Goal: Task Accomplishment & Management: Complete application form

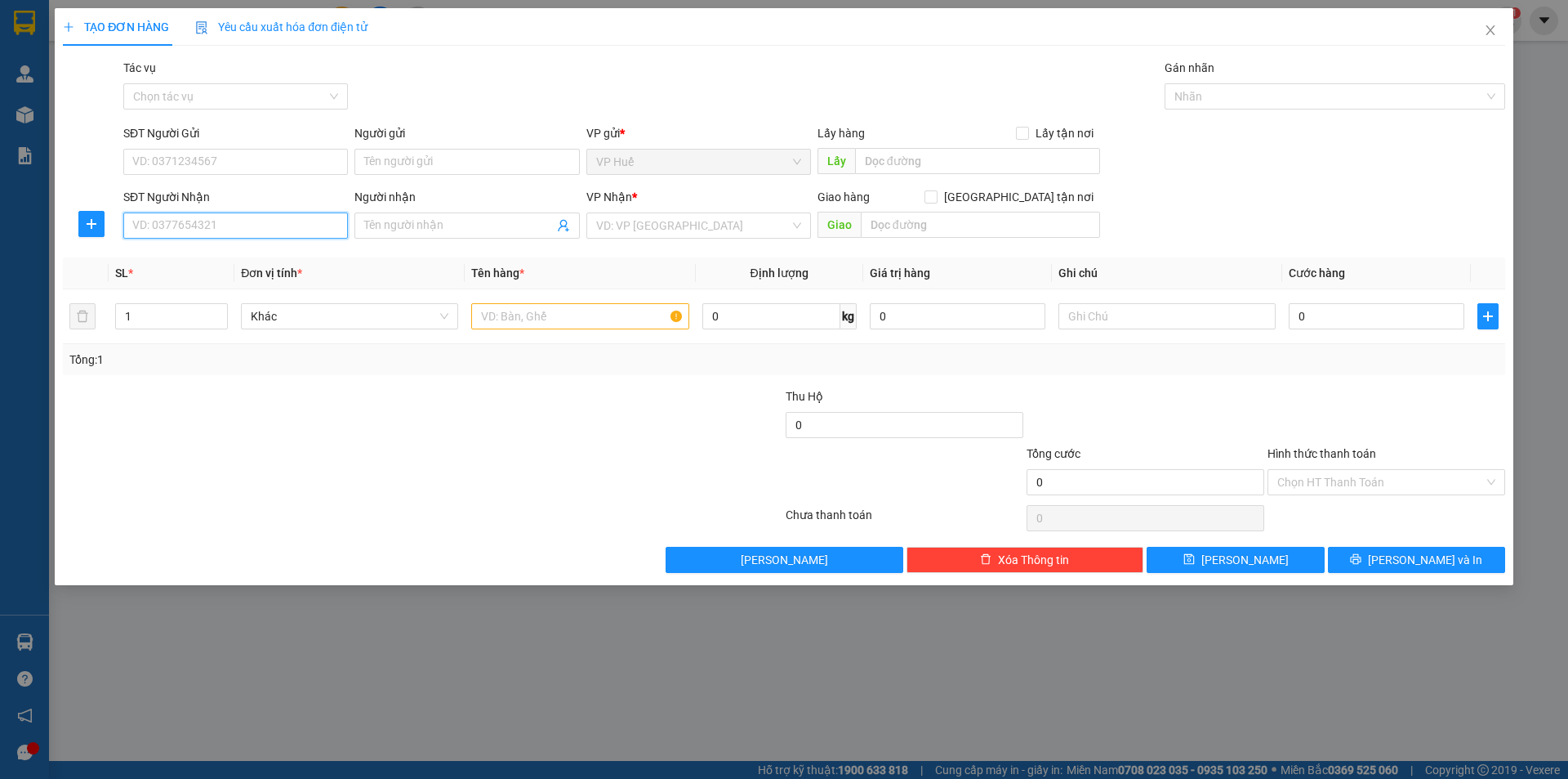
click at [259, 232] on input "SĐT Người Nhận" at bounding box center [235, 224] width 224 height 26
paste input "0908900057"
type input "0908900057"
drag, startPoint x: 161, startPoint y: 232, endPoint x: 178, endPoint y: 232, distance: 17.0
click at [178, 232] on input "0908900057" at bounding box center [235, 224] width 224 height 26
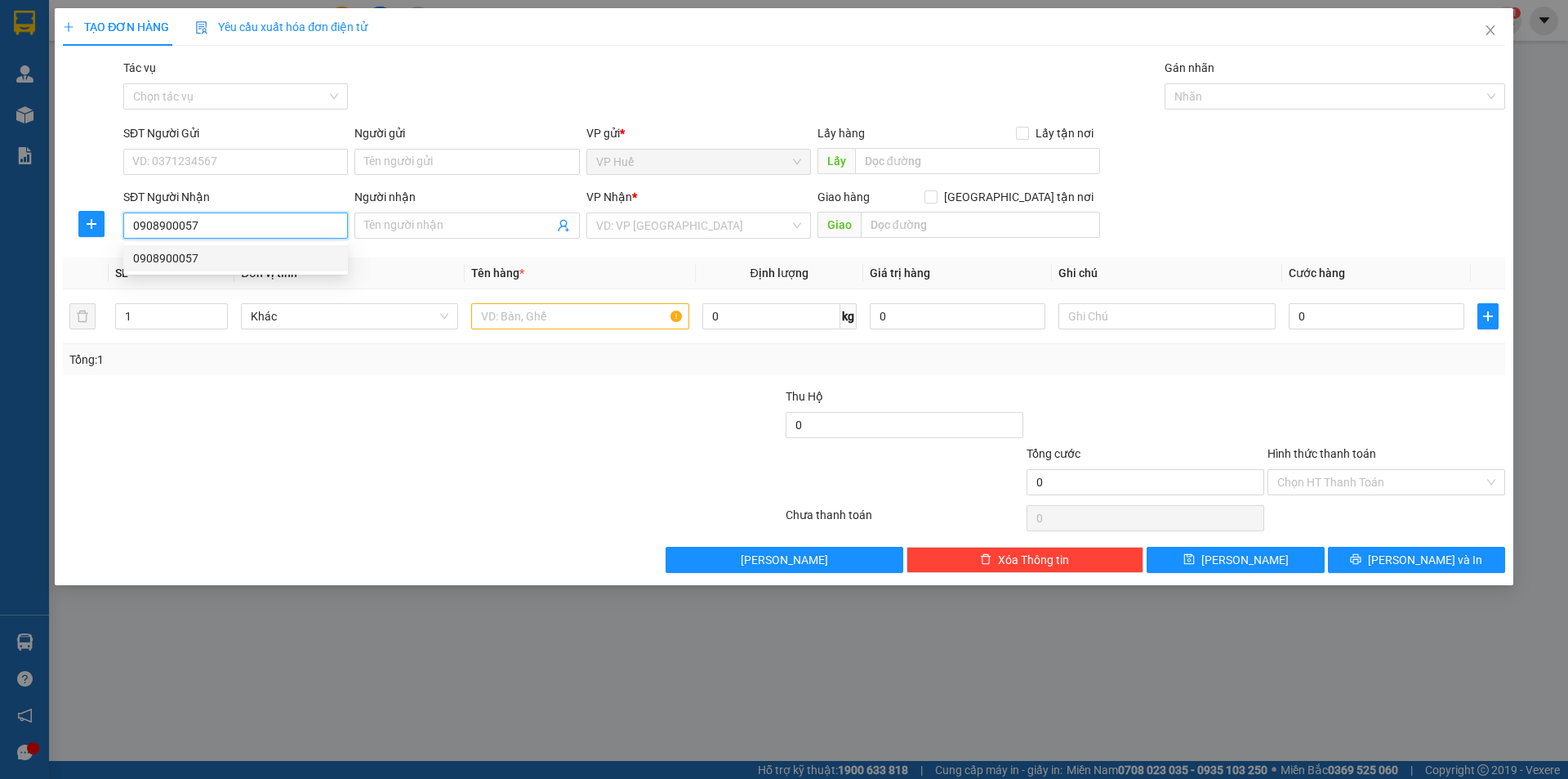
click at [198, 229] on input "0908900057" at bounding box center [235, 224] width 224 height 26
click at [196, 281] on div "SL *" at bounding box center [171, 272] width 113 height 18
click at [209, 263] on body "Kết quả tìm kiếm ( 1 ) Bộ lọc Mã ĐH Trạng thái Món hàng Thu hộ Tổng cước Chưa c…" at bounding box center [784, 390] width 1568 height 779
click at [274, 223] on input "0908900057" at bounding box center [235, 224] width 224 height 26
click at [228, 265] on div "0908900057" at bounding box center [235, 258] width 205 height 18
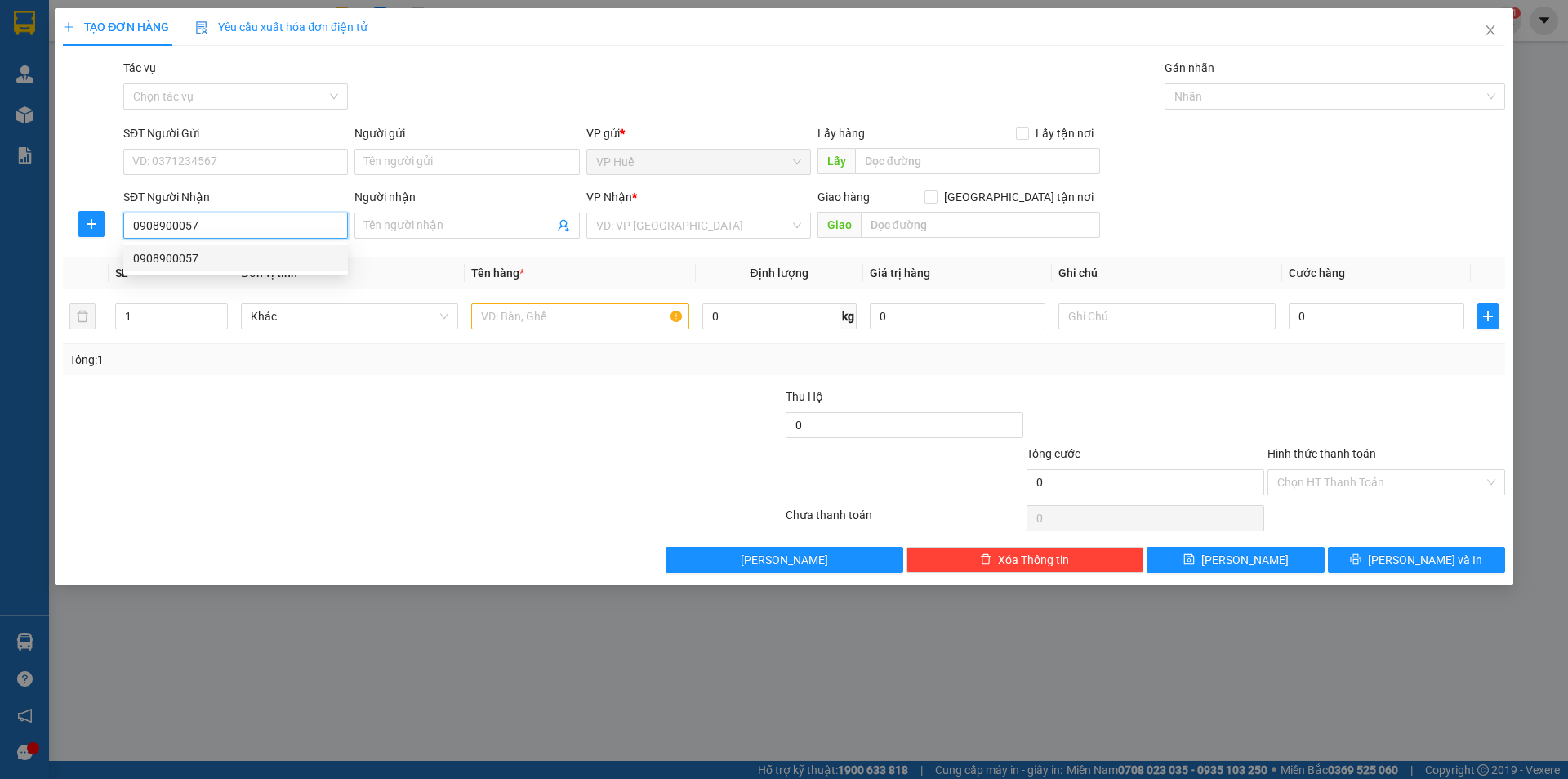
type input "CHÂU NGUYÊN - [GEOGRAPHIC_DATA]"
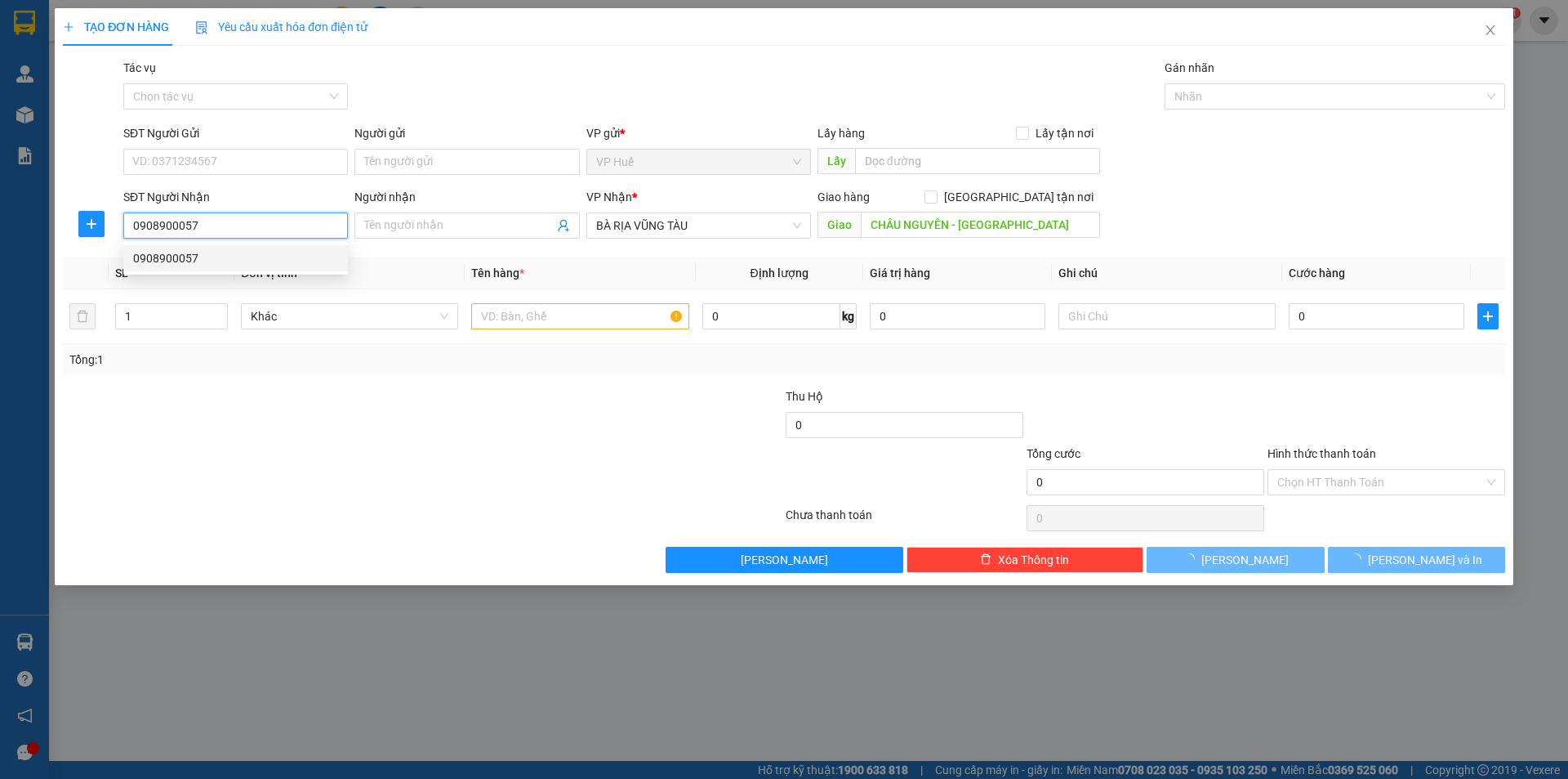
type input "200.000"
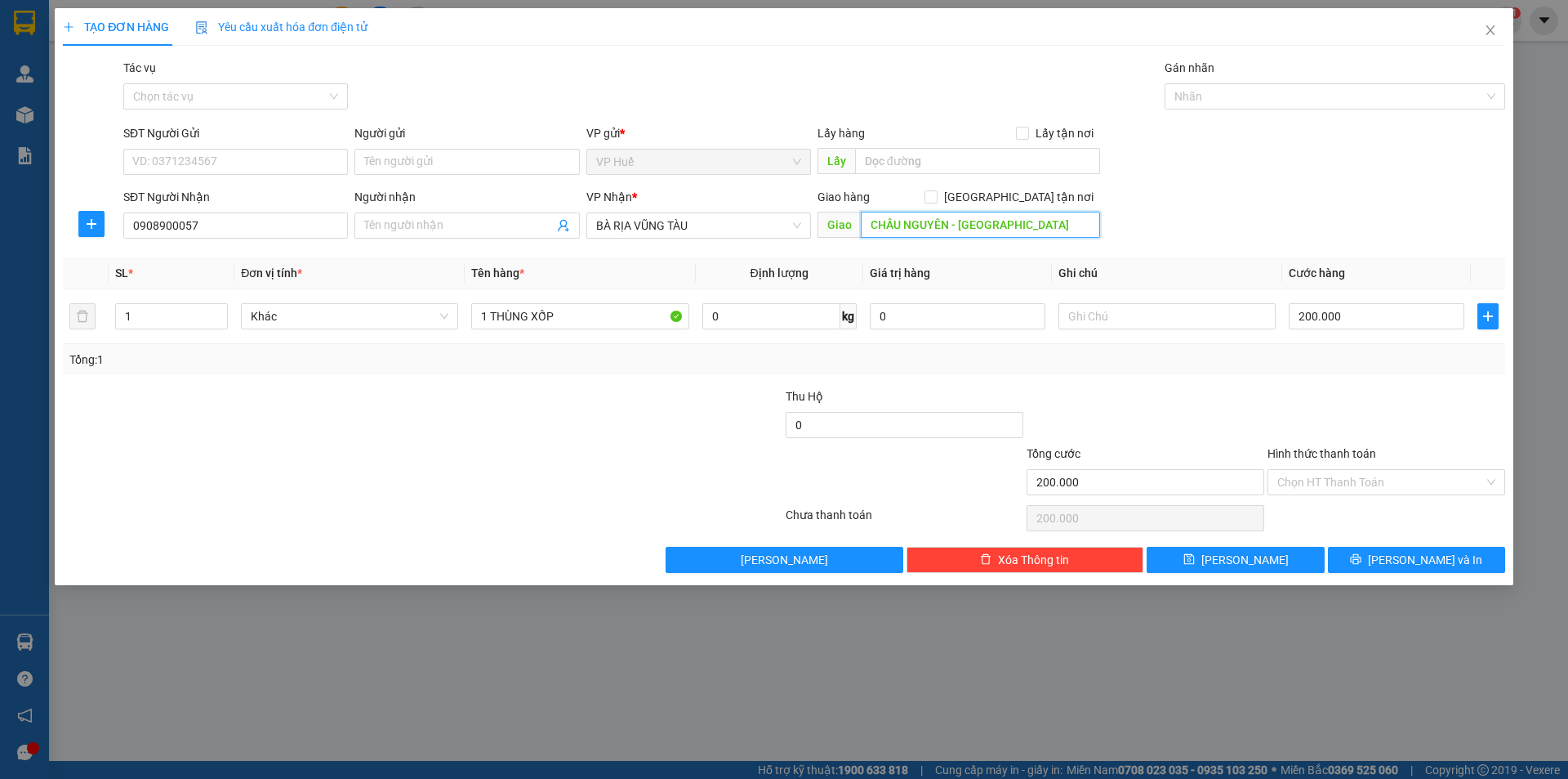
click at [945, 220] on input "CHÂU NGUYÊN - [GEOGRAPHIC_DATA]" at bounding box center [981, 224] width 239 height 26
type input "BẾN XE [GEOGRAPHIC_DATA]"
click at [908, 166] on input "text" at bounding box center [977, 161] width 245 height 26
type input "VP HUẾ"
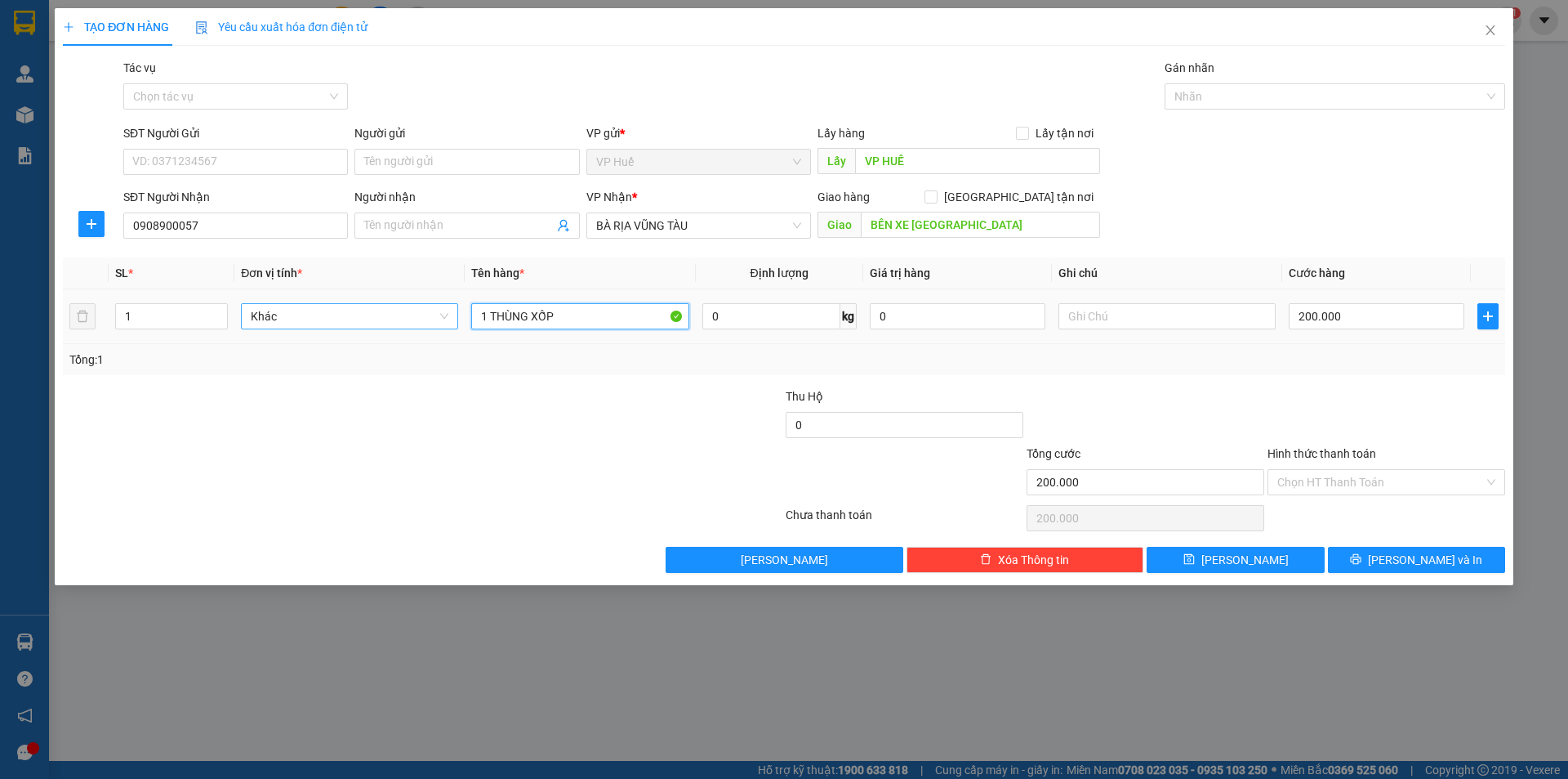
drag, startPoint x: 570, startPoint y: 319, endPoint x: 366, endPoint y: 307, distance: 204.4
click at [366, 307] on tr "1 Khác 1 THÙNG XỐP 0 kg 0 200.000" at bounding box center [784, 317] width 1442 height 55
type input "1T XỐP"
click at [1324, 329] on div "200.000" at bounding box center [1376, 316] width 176 height 33
click at [1324, 328] on input "200.000" at bounding box center [1376, 316] width 176 height 26
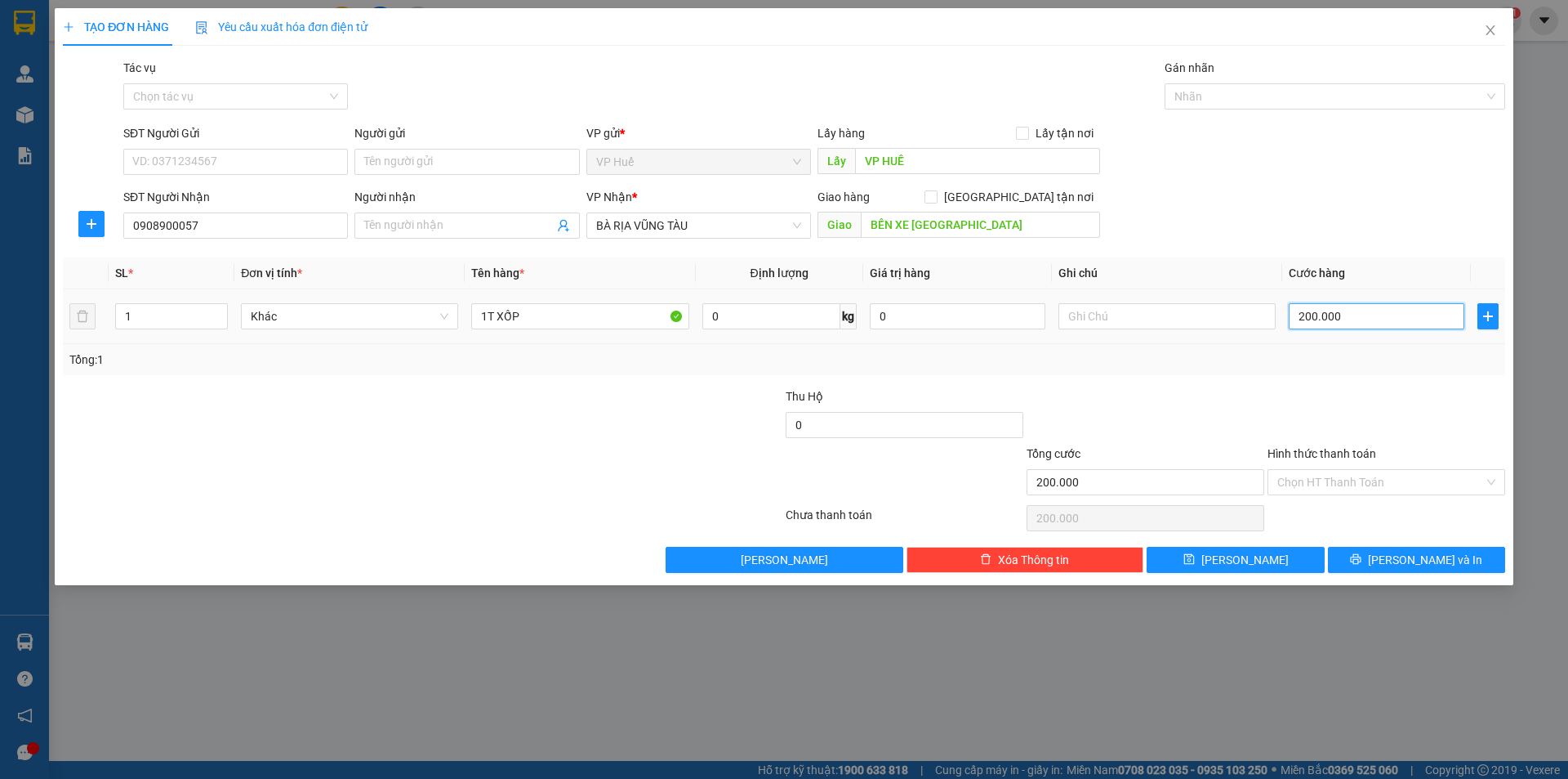
click at [1323, 323] on input "200.000" at bounding box center [1376, 316] width 176 height 26
click at [1326, 309] on input "200.000" at bounding box center [1376, 316] width 176 height 26
type input "1"
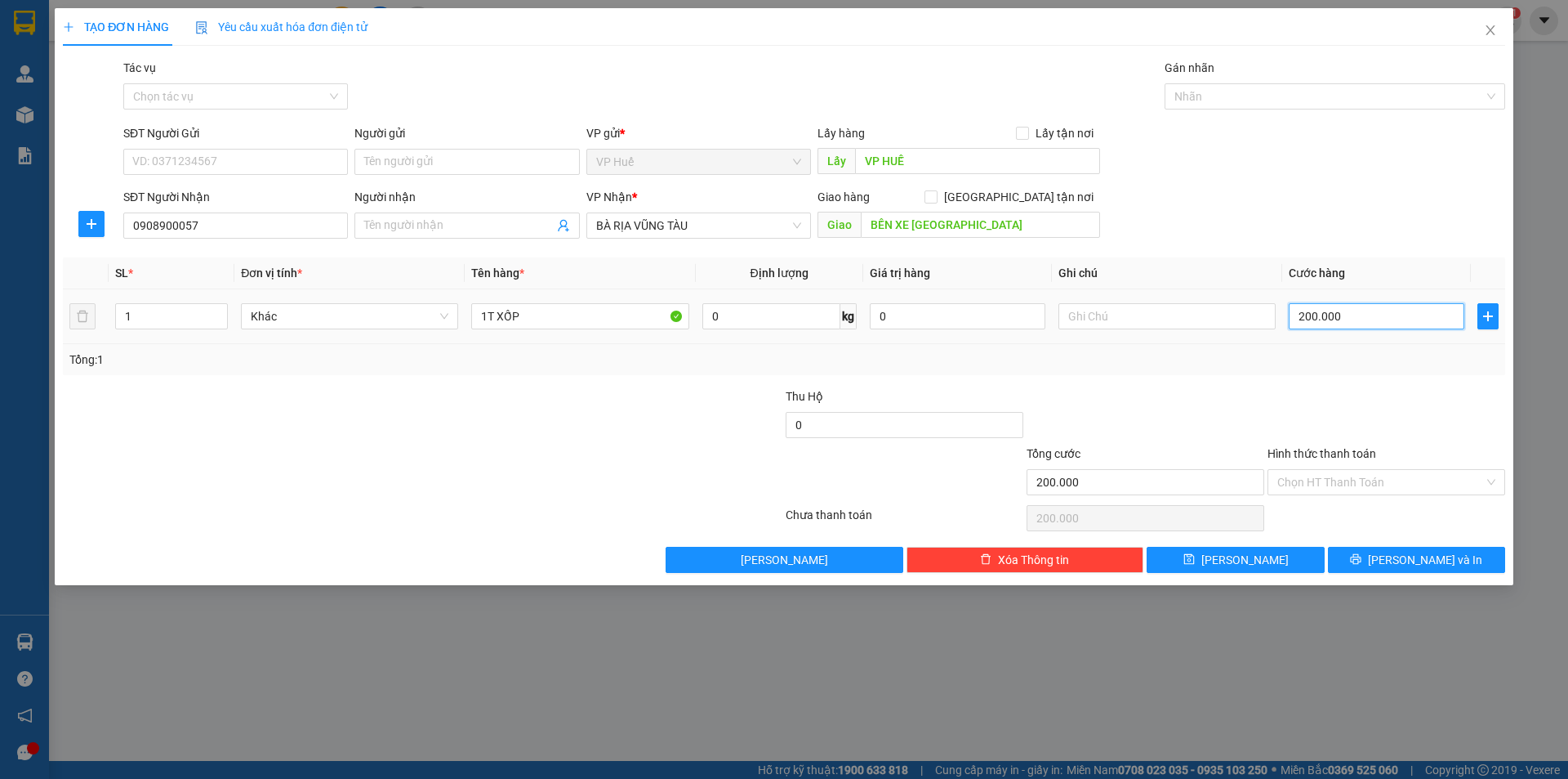
type input "1"
type input "15"
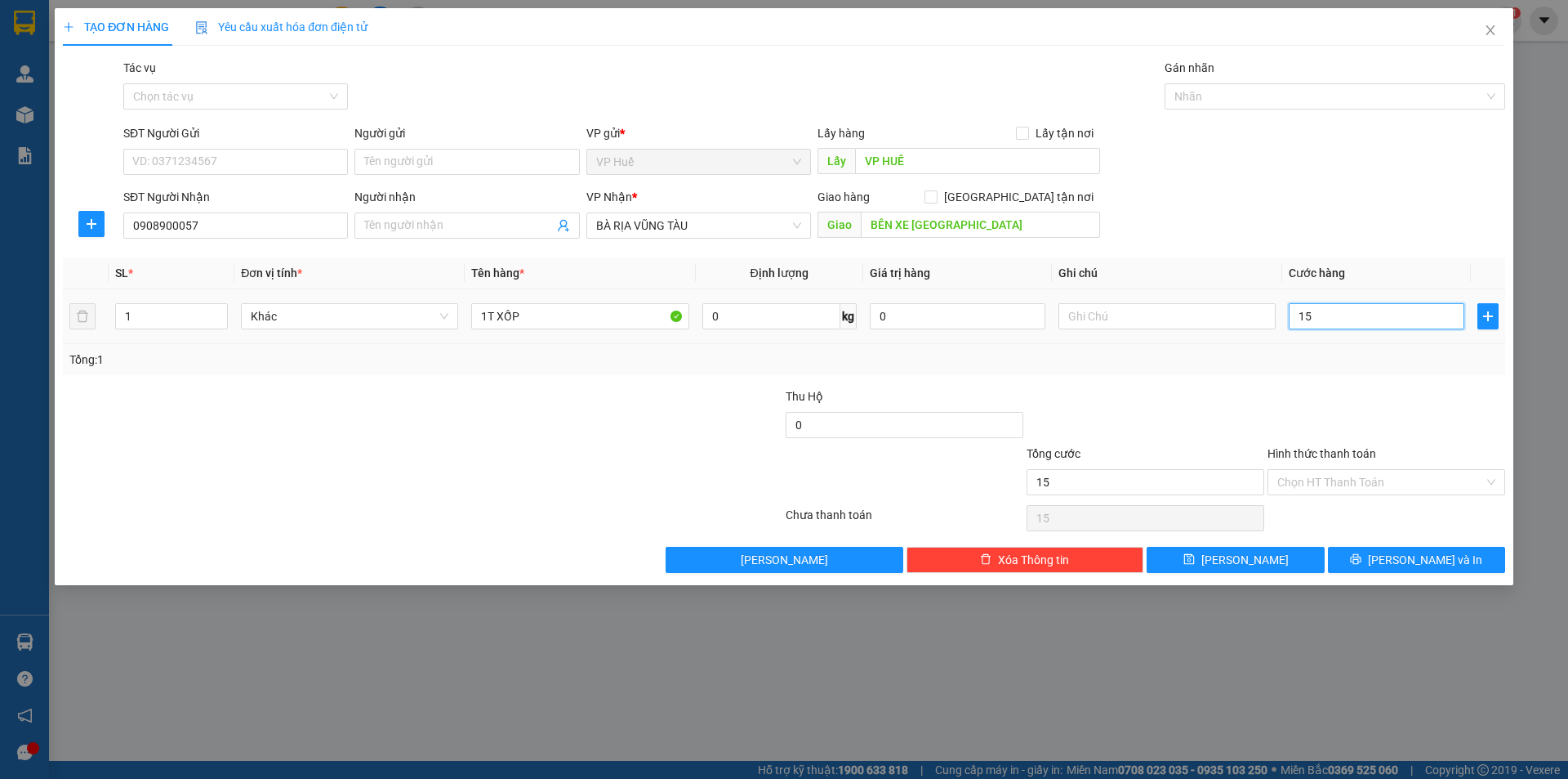
type input "150"
type input "1.500"
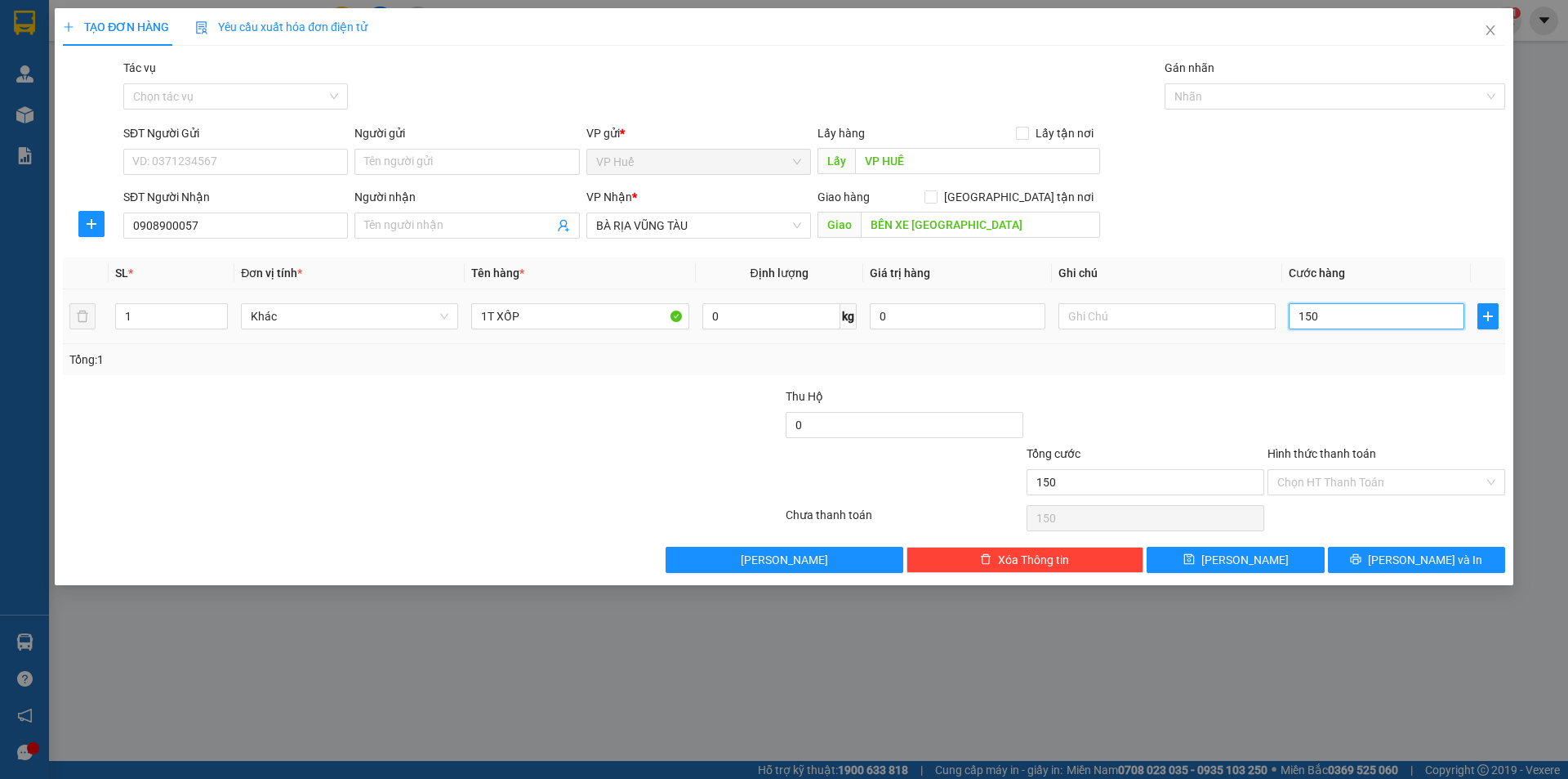
type input "1.500"
type input "15.000"
type input "150.000"
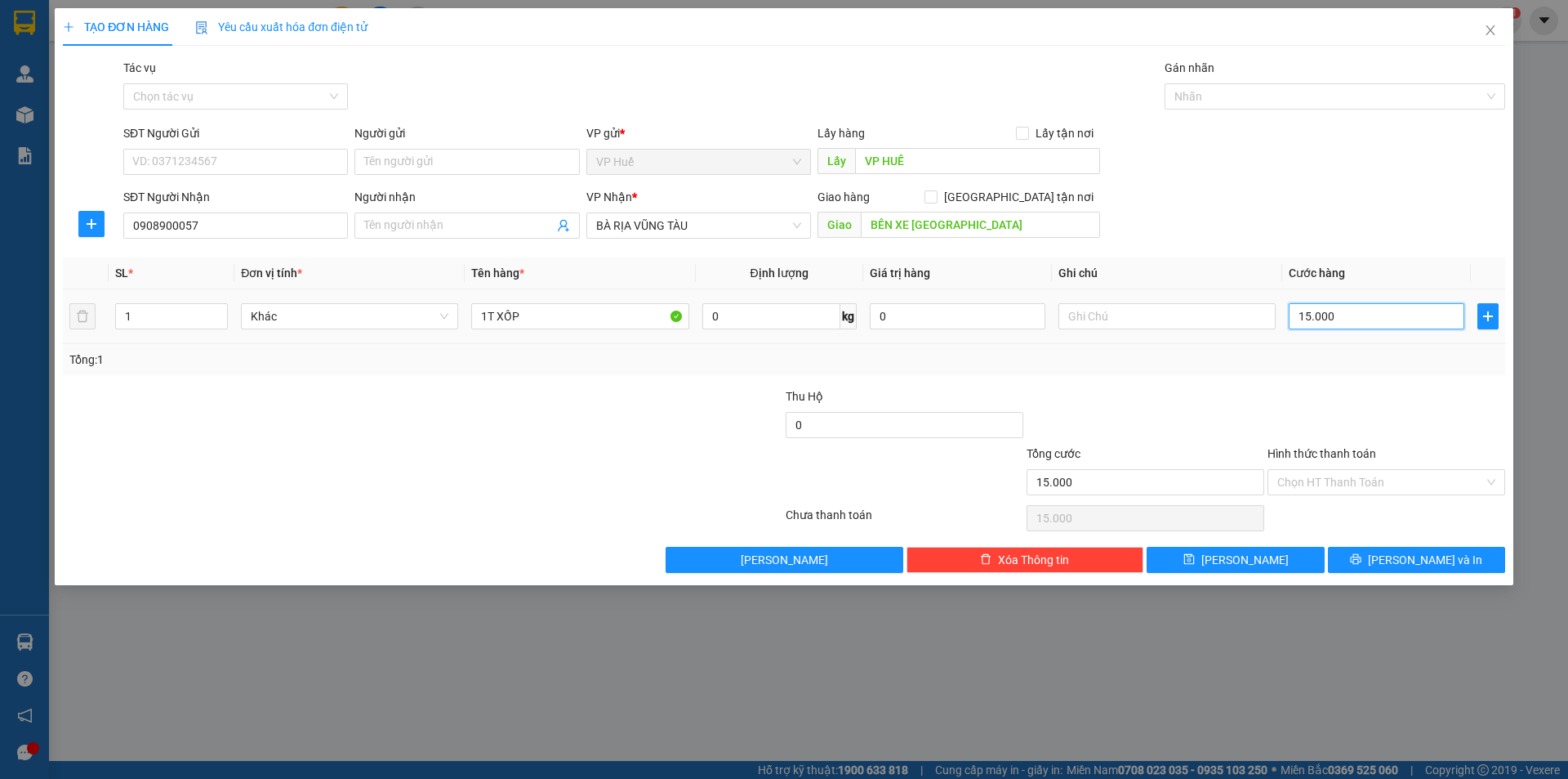
type input "150.000"
click at [1381, 547] on button "[PERSON_NAME] và In" at bounding box center [1416, 559] width 177 height 26
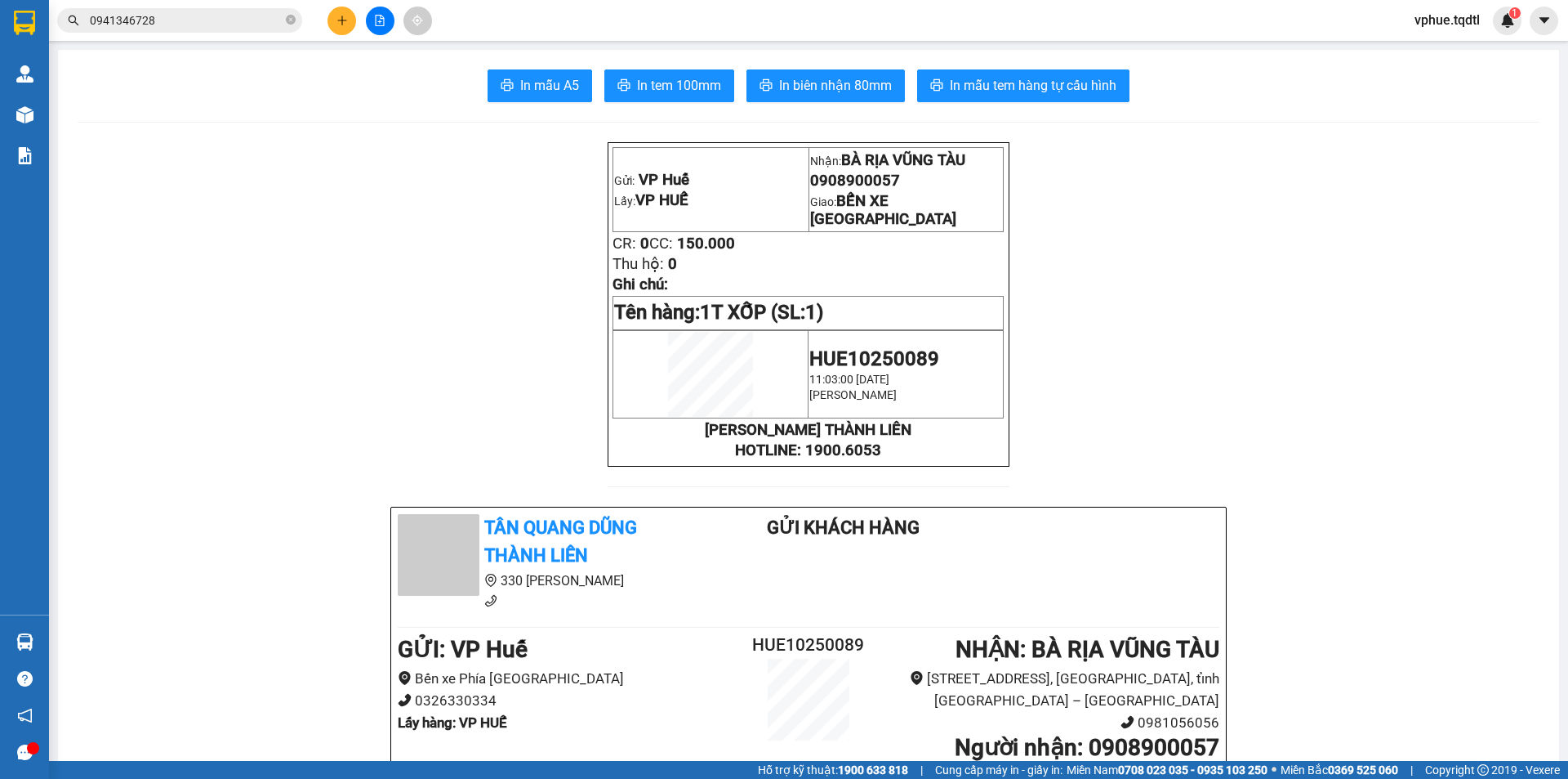
click at [346, 28] on button at bounding box center [341, 20] width 28 height 28
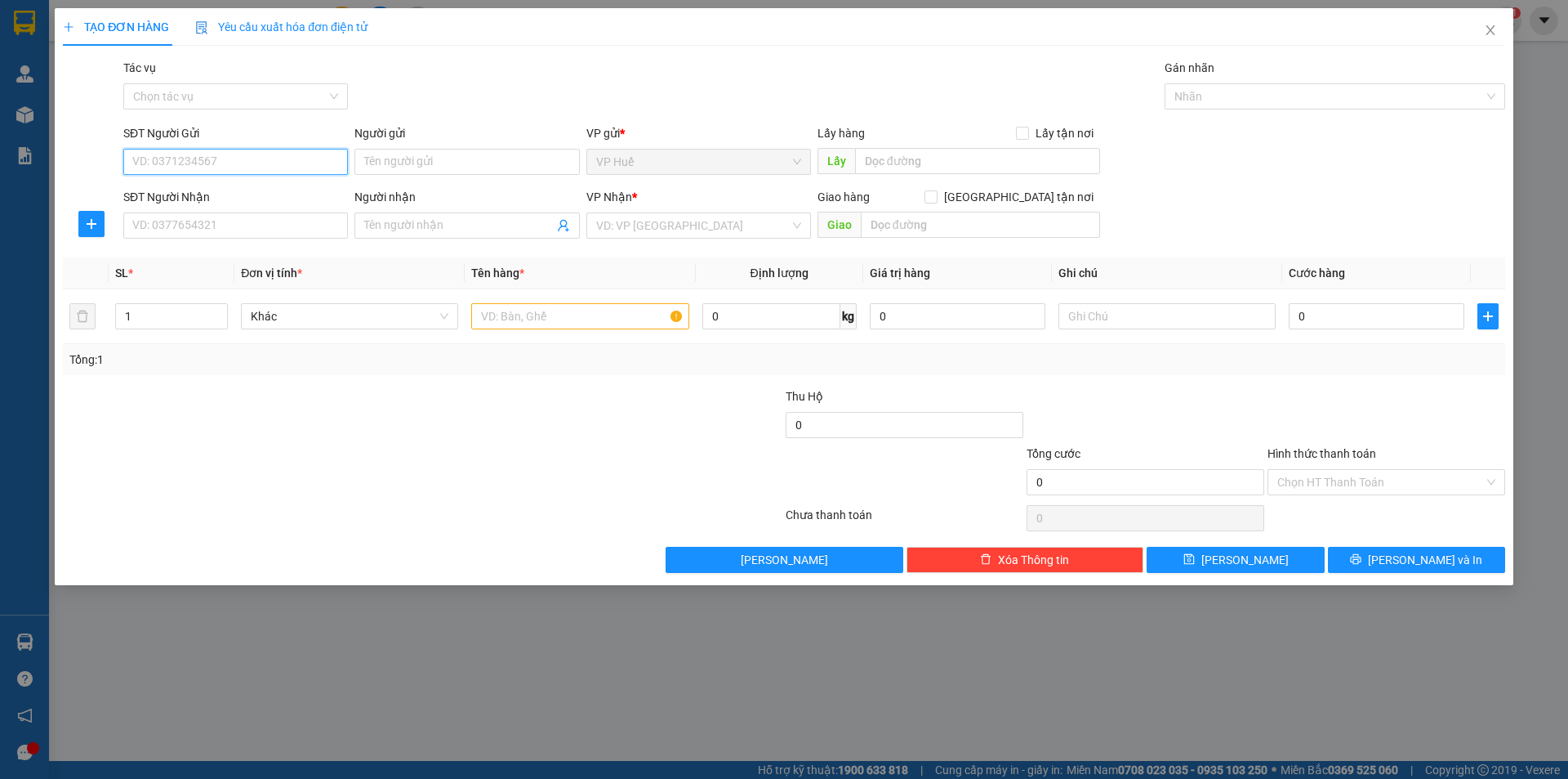
click at [253, 170] on input "SĐT Người Gửi" at bounding box center [235, 161] width 224 height 26
type input "0977948202"
click at [294, 233] on input "SĐT Người Nhận" at bounding box center [235, 224] width 224 height 26
click at [185, 221] on input "SĐT Người Nhận" at bounding box center [235, 224] width 224 height 26
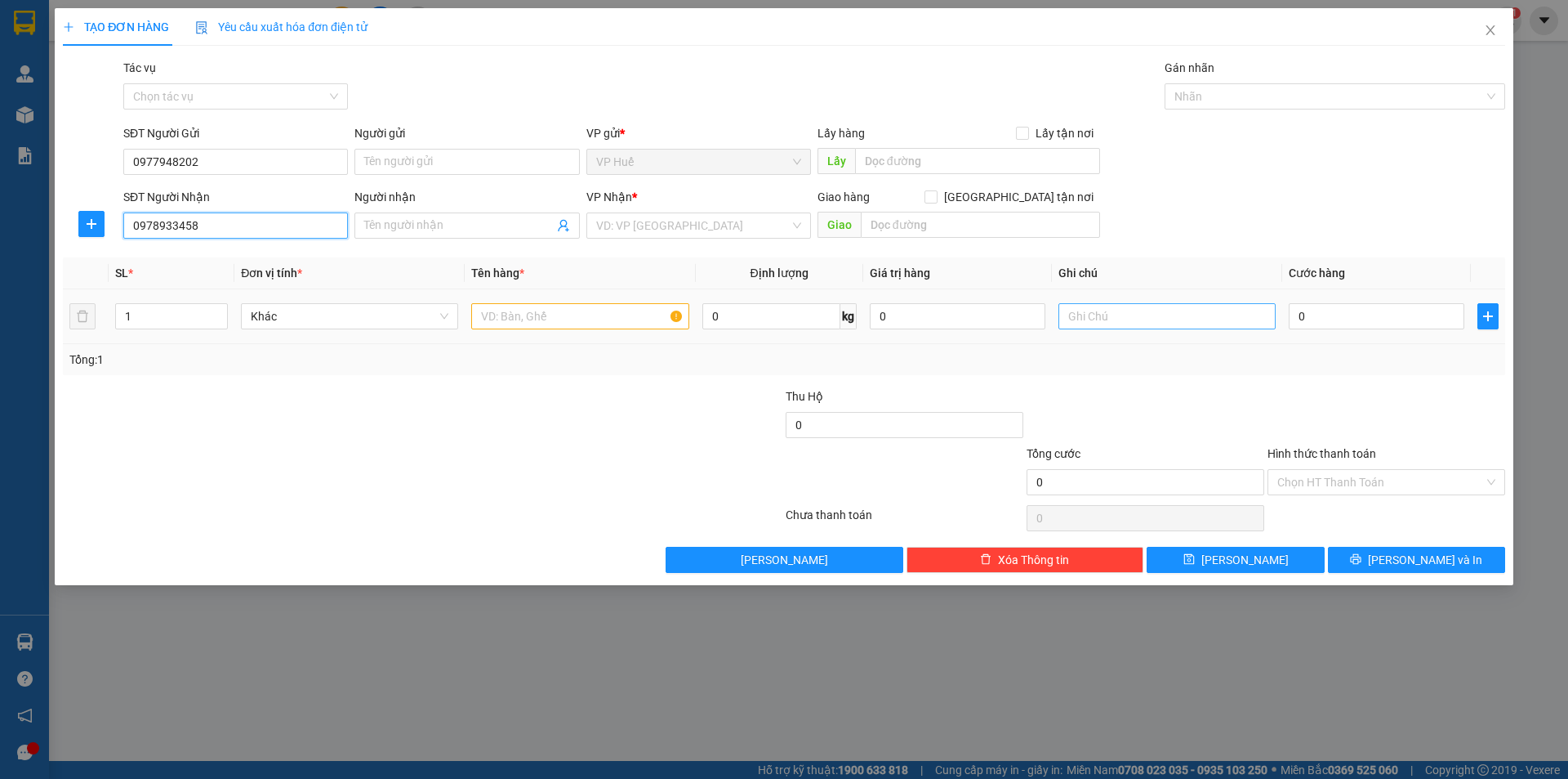
type input "0978933458"
click at [1130, 324] on input "text" at bounding box center [1166, 316] width 217 height 26
type input "0974096245"
click at [703, 233] on input "search" at bounding box center [693, 225] width 193 height 25
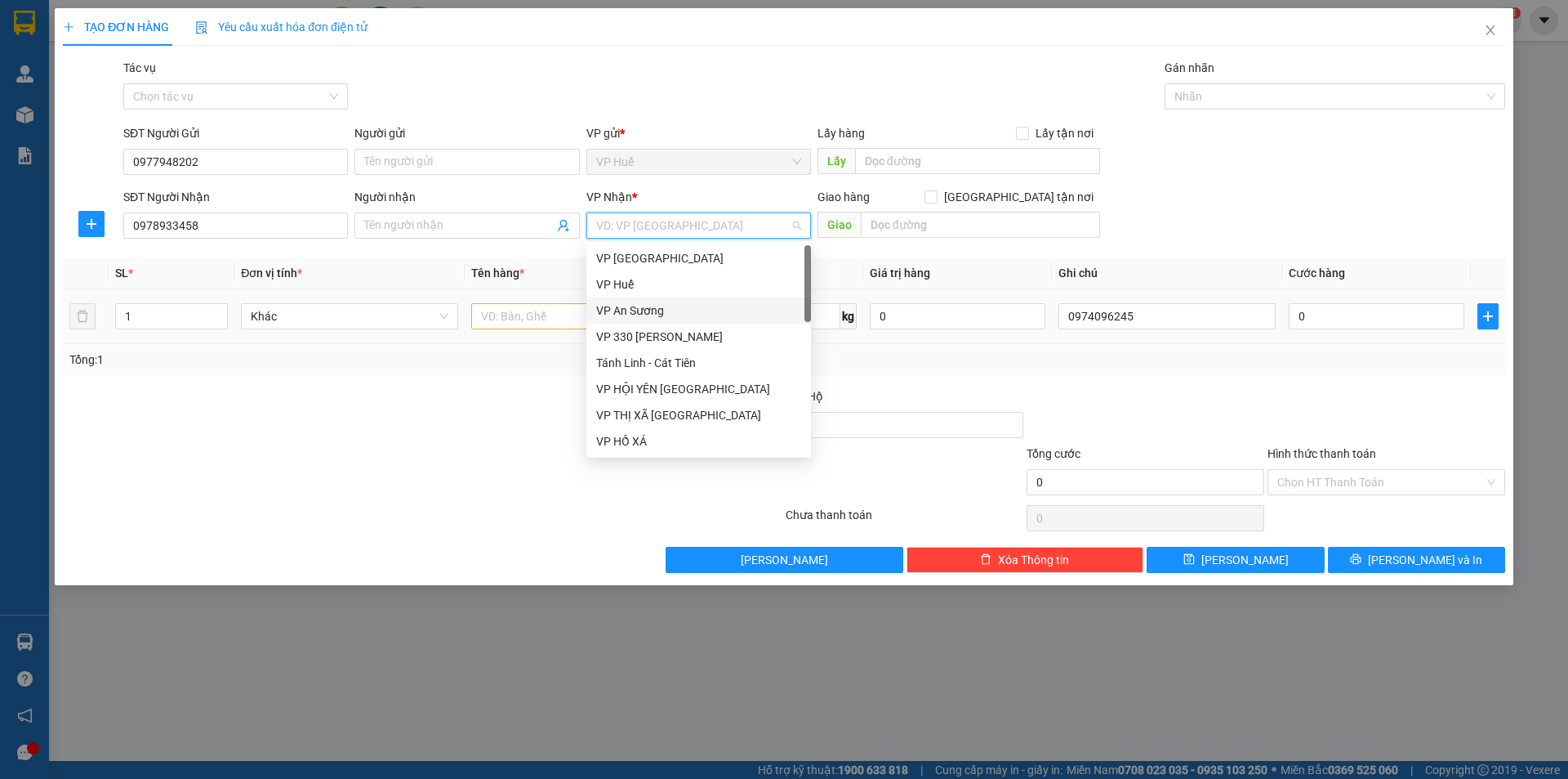
click at [675, 304] on div "VP An Sương" at bounding box center [698, 311] width 205 height 18
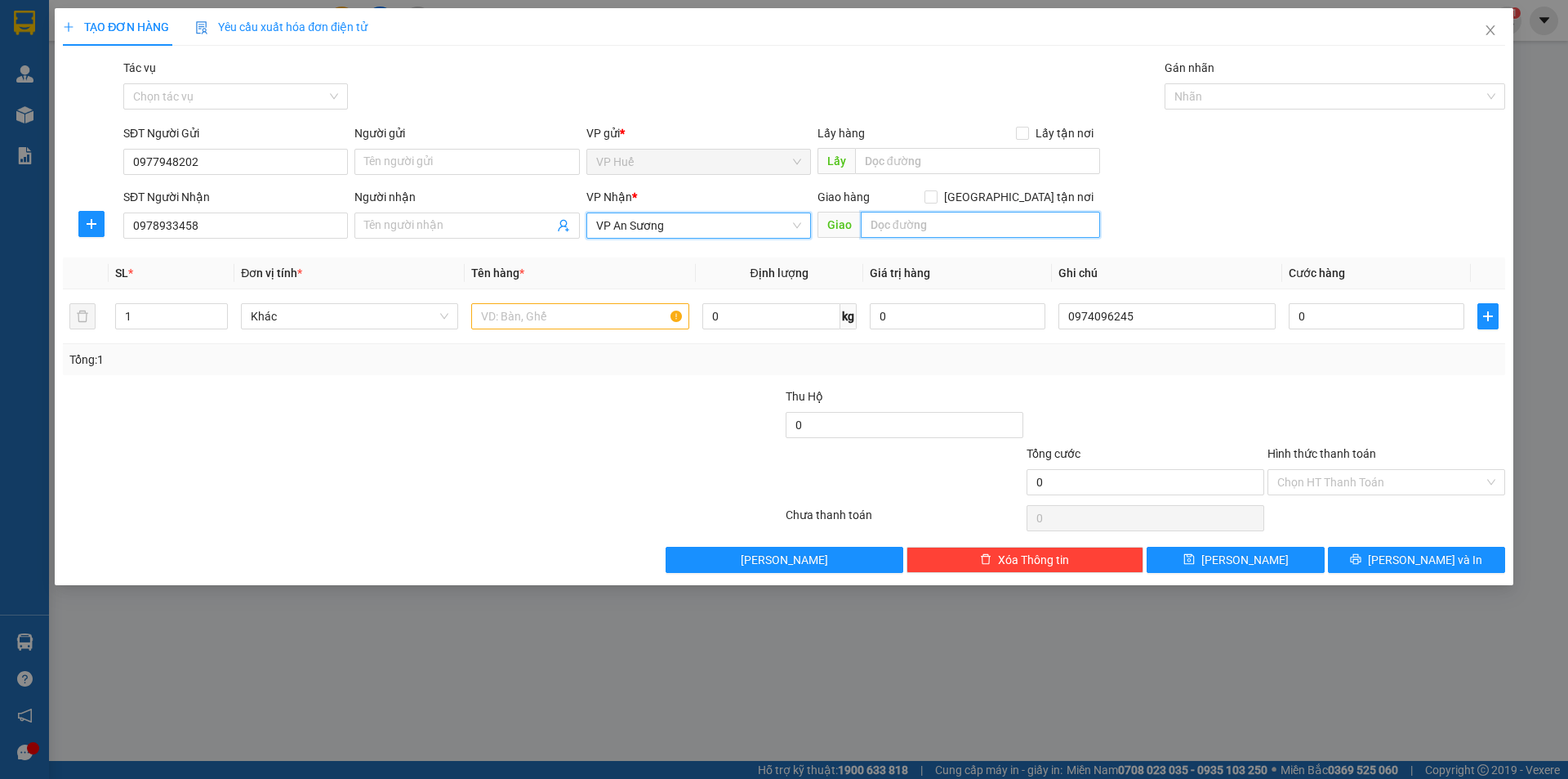
click at [922, 227] on input "text" at bounding box center [981, 224] width 239 height 26
type input "c"
type input "Chợ Đầu Mối, [GEOGRAPHIC_DATA]"
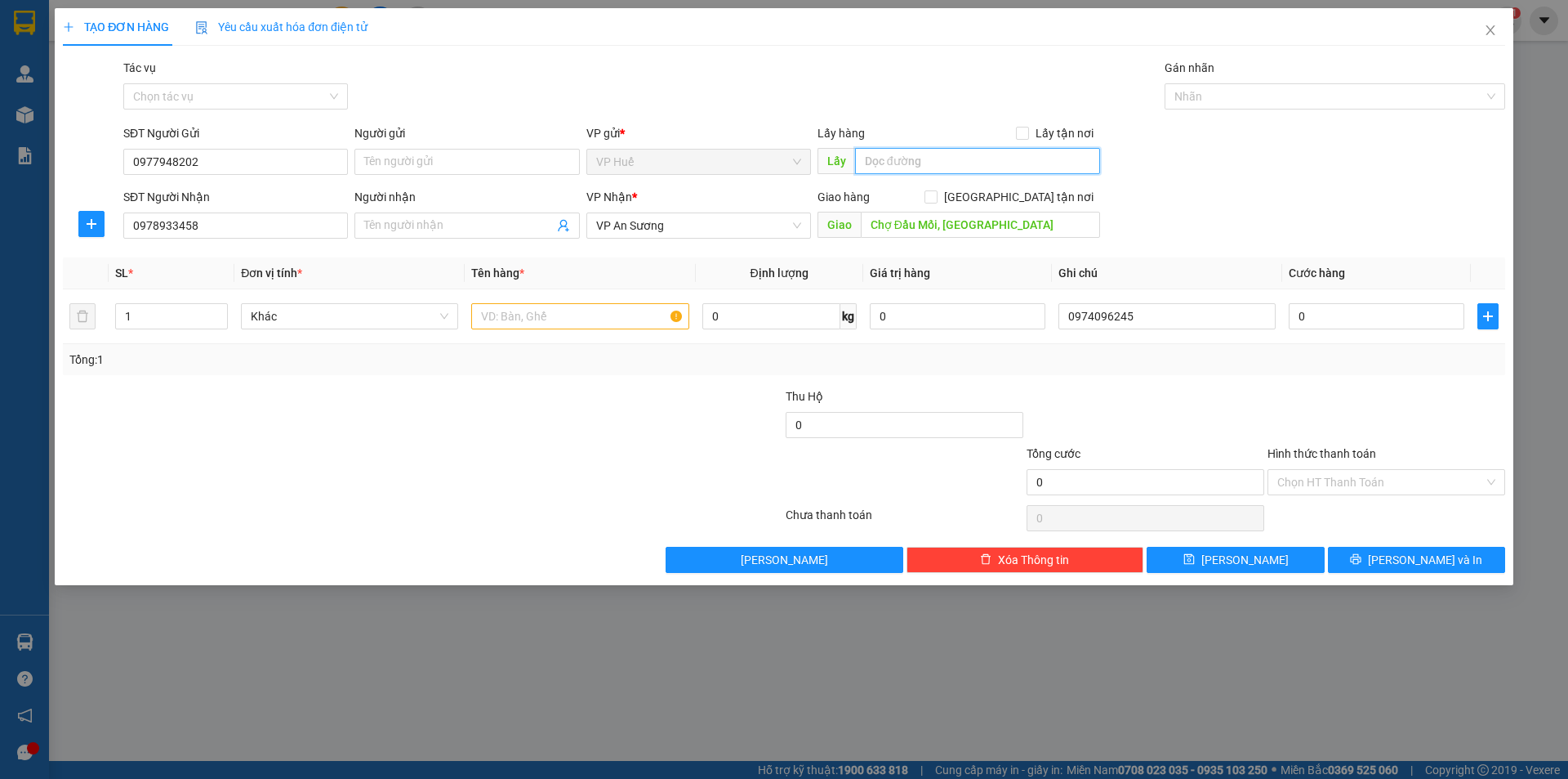
click at [929, 170] on input "text" at bounding box center [977, 161] width 245 height 26
type input "VP Huế"
click at [508, 316] on input "text" at bounding box center [579, 316] width 217 height 26
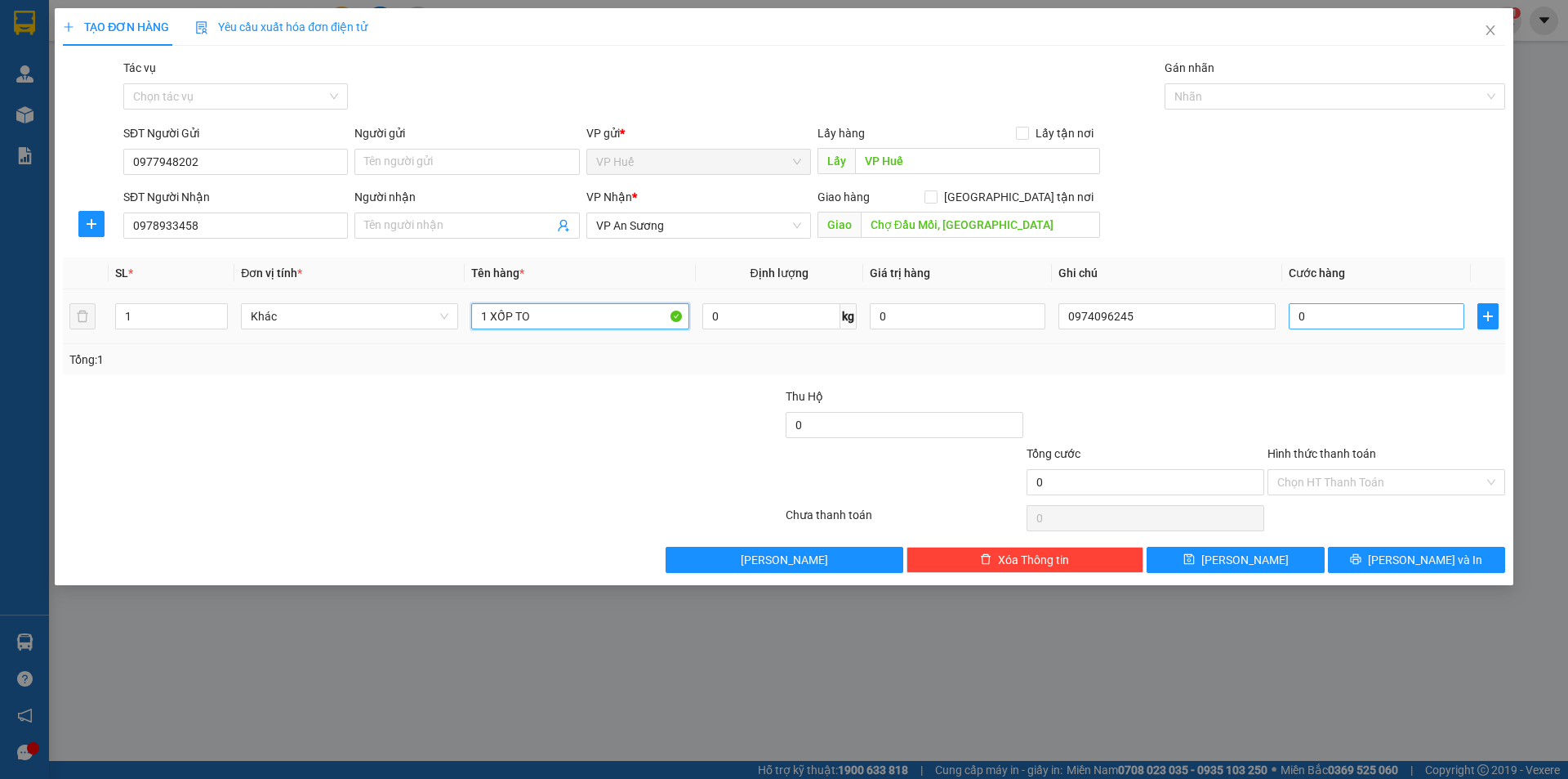
type input "1 XỐP TO"
click at [1374, 315] on input "0" at bounding box center [1376, 316] width 176 height 26
type input "20"
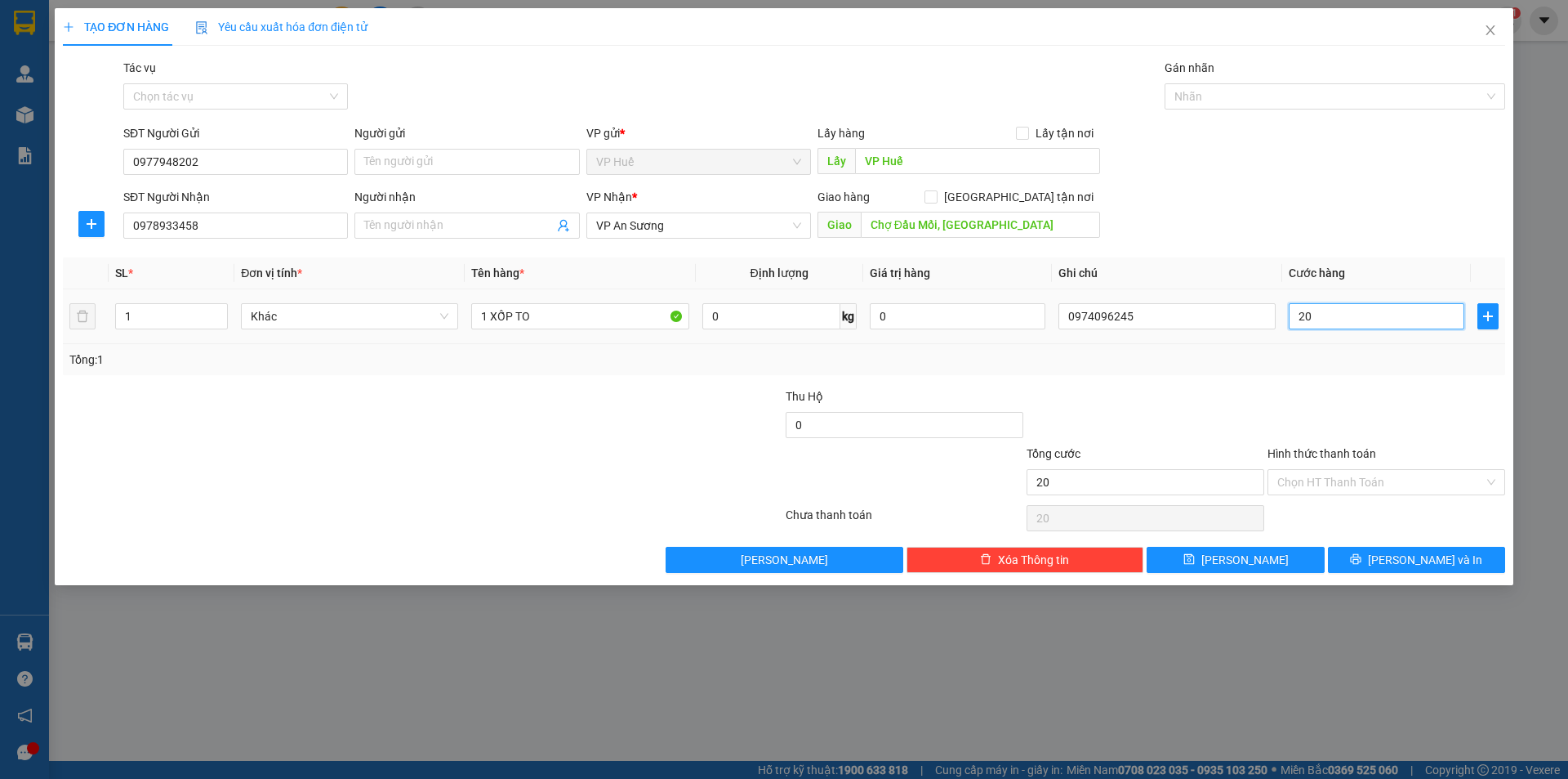
type input "200"
type input "2.000"
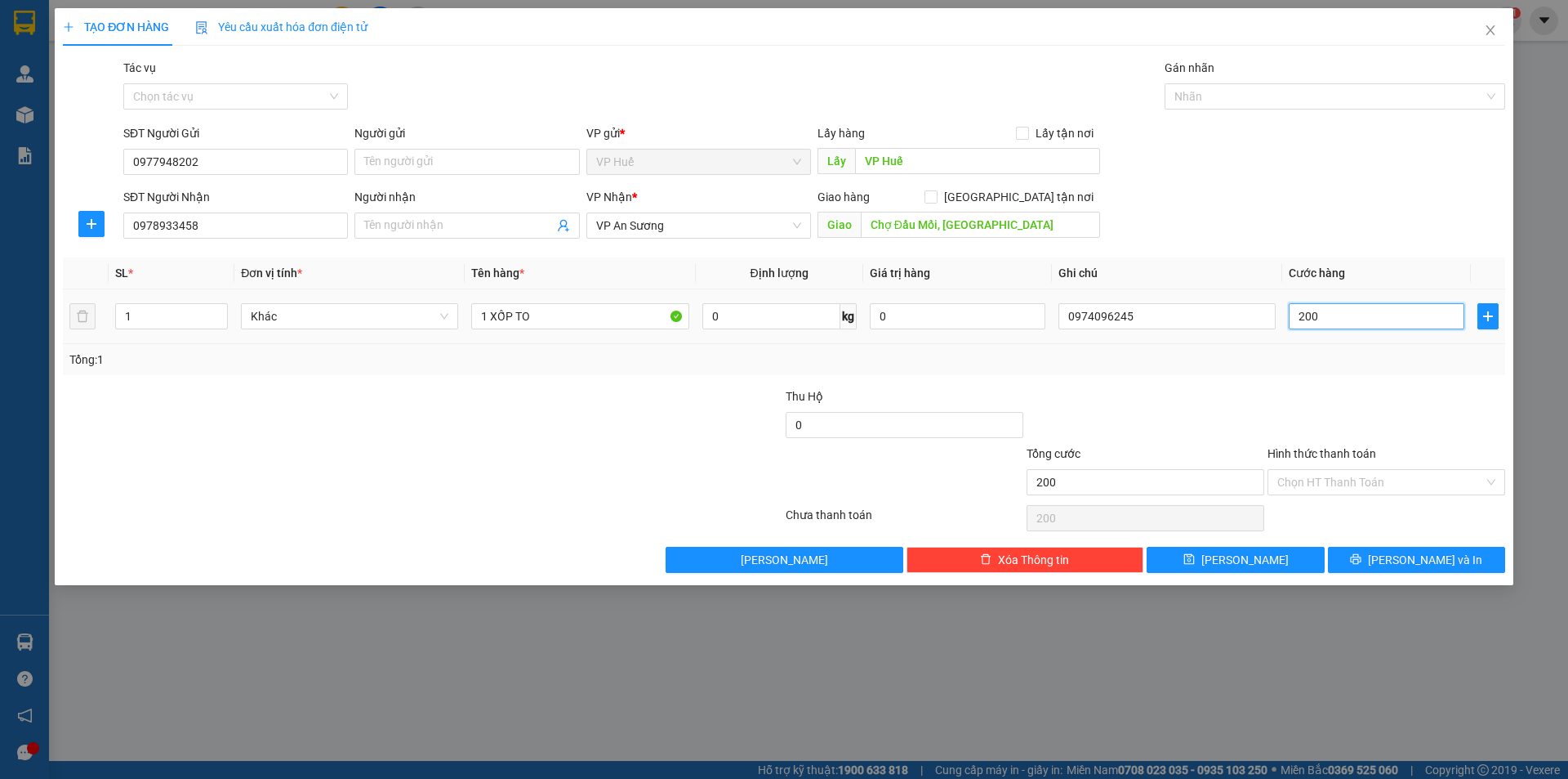
type input "2.000"
type input "20.000"
type input "200.000"
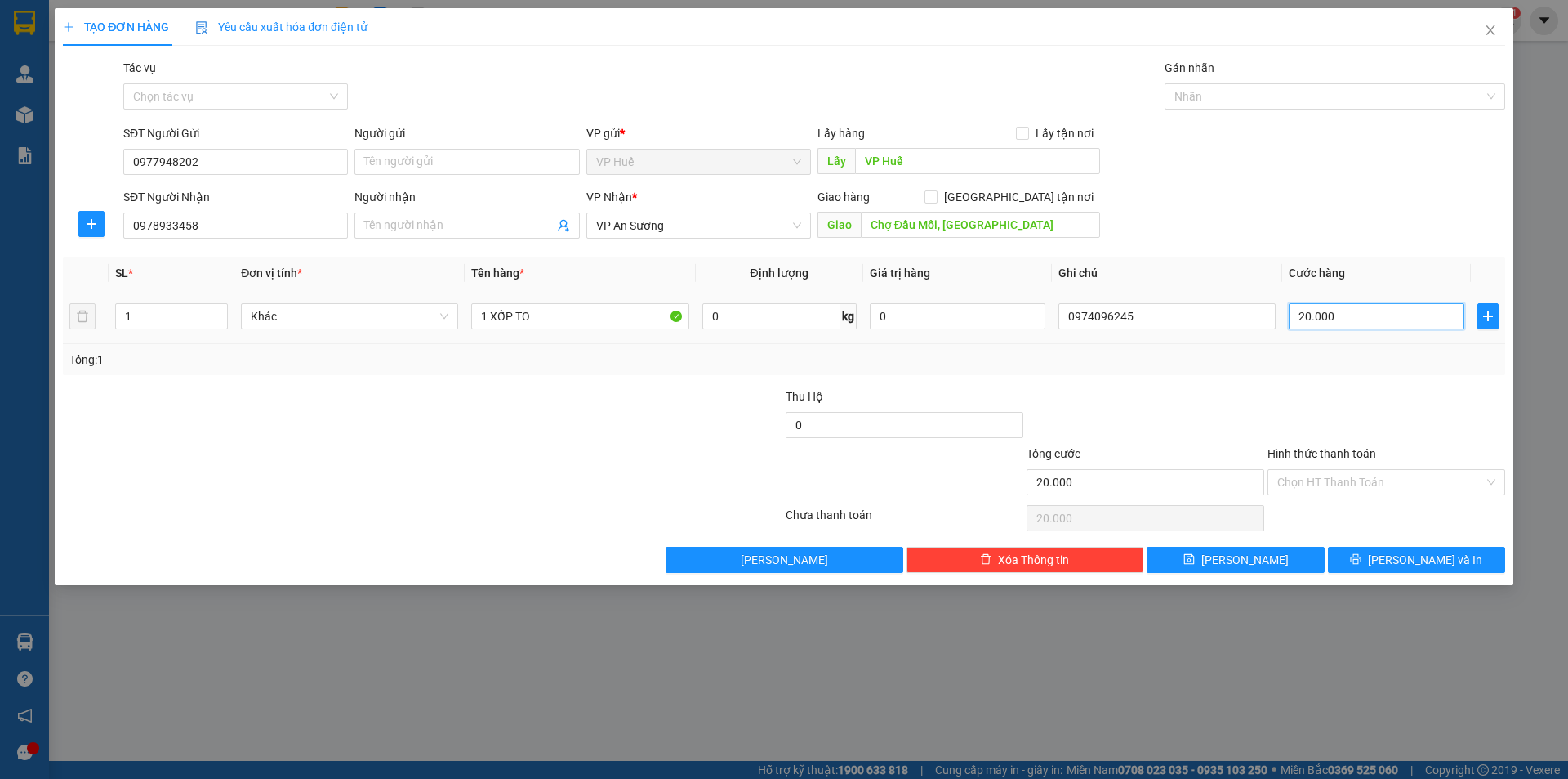
type input "200.000"
click at [1326, 404] on div at bounding box center [1386, 415] width 241 height 57
drag, startPoint x: 1396, startPoint y: 557, endPoint x: 1384, endPoint y: 560, distance: 12.4
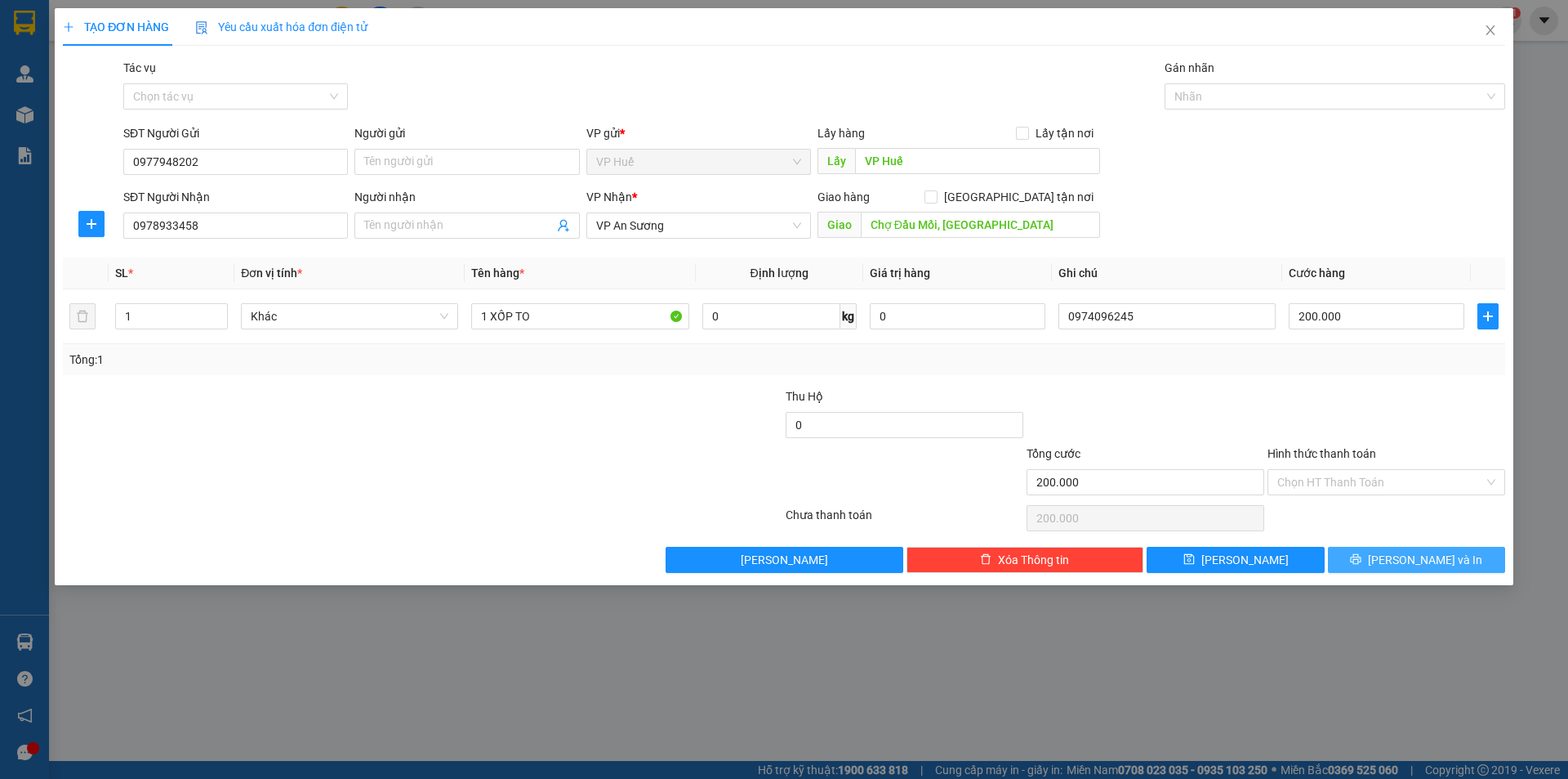
click at [1361, 558] on icon "printer" at bounding box center [1355, 558] width 12 height 12
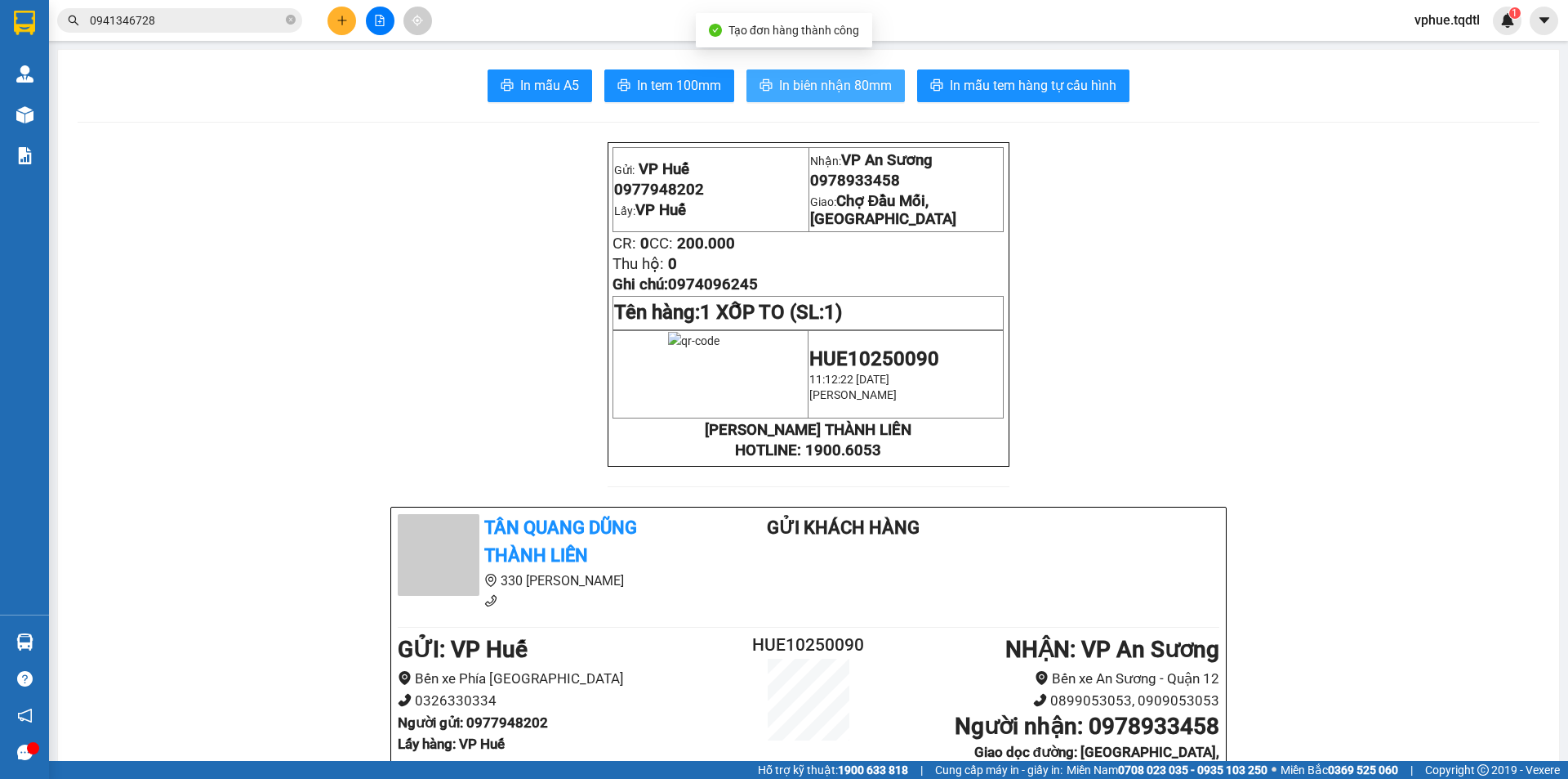
click at [812, 75] on button "In biên nhận 80mm" at bounding box center [826, 85] width 159 height 33
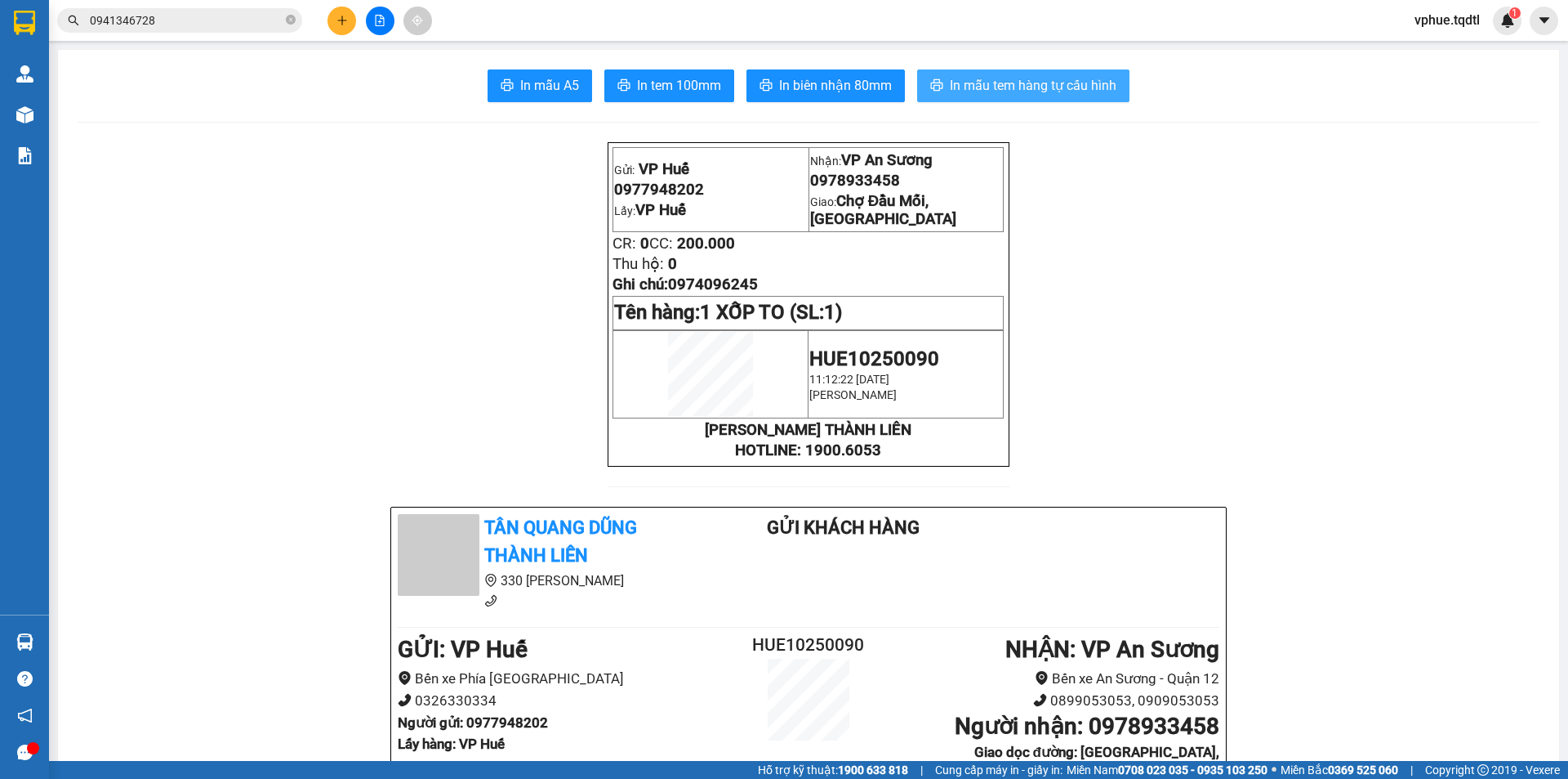
click at [992, 89] on span "In mẫu tem hàng tự cấu hình" at bounding box center [1033, 85] width 167 height 20
